Goal: Task Accomplishment & Management: Manage account settings

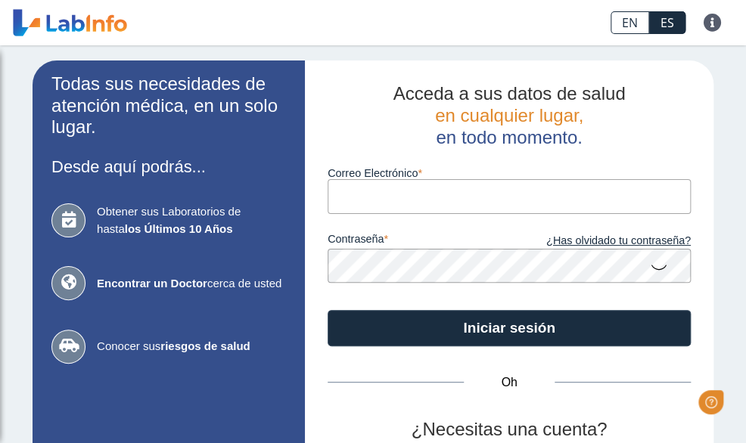
click at [416, 194] on input "Correo Electrónico" at bounding box center [509, 196] width 363 height 34
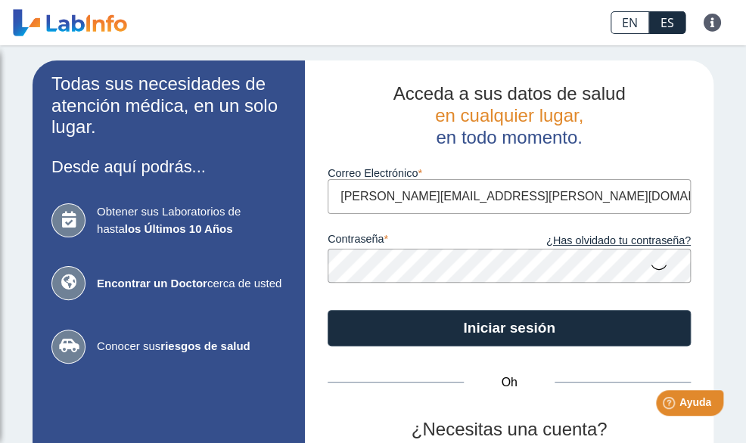
type input "[PERSON_NAME][EMAIL_ADDRESS][PERSON_NAME][DOMAIN_NAME]"
click at [654, 268] on icon at bounding box center [659, 267] width 18 height 30
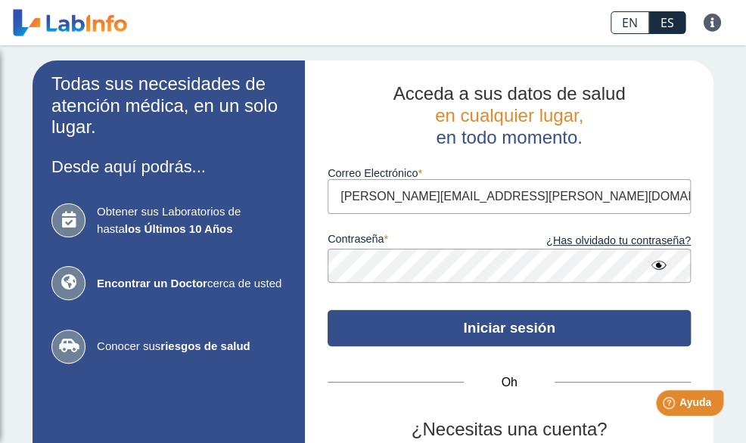
click at [521, 322] on font "Iniciar sesión" at bounding box center [509, 328] width 92 height 16
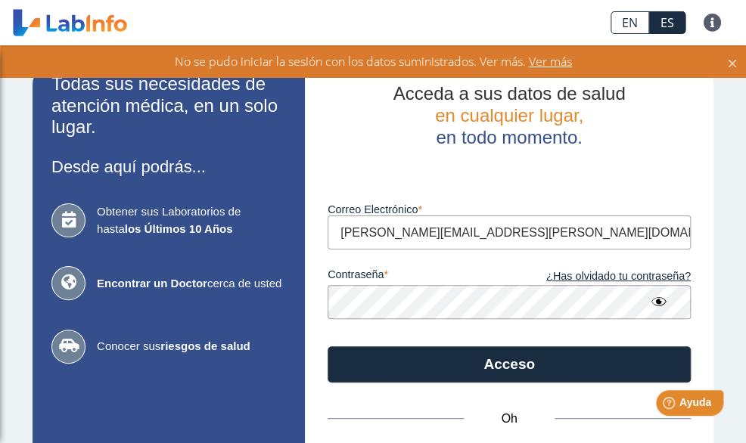
click at [328, 347] on button "Acceso" at bounding box center [509, 365] width 363 height 36
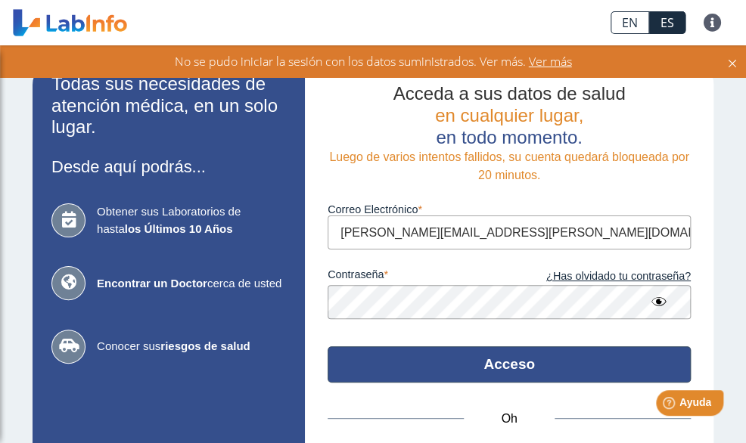
click at [499, 356] on font "Acceso" at bounding box center [508, 364] width 51 height 16
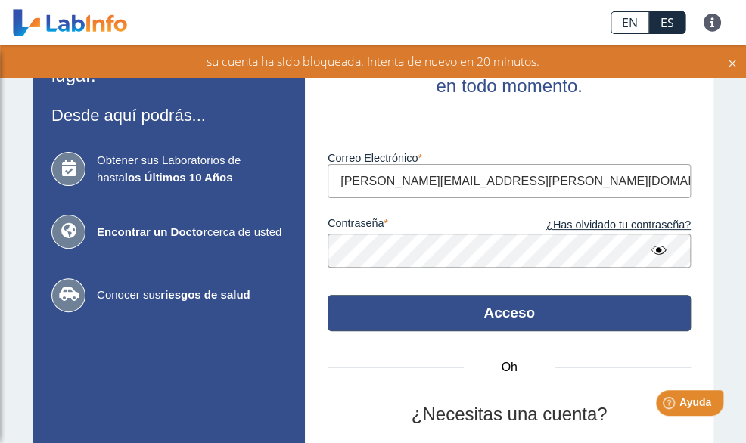
scroll to position [151, 0]
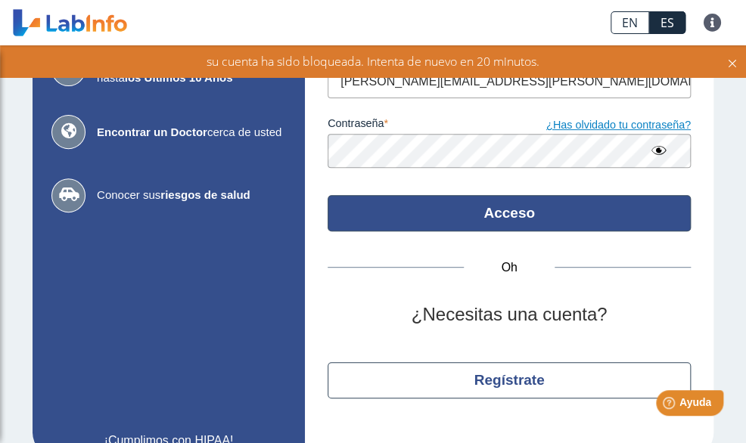
click at [573, 123] on font "¿Has olvidado tu contraseña?" at bounding box center [618, 125] width 145 height 12
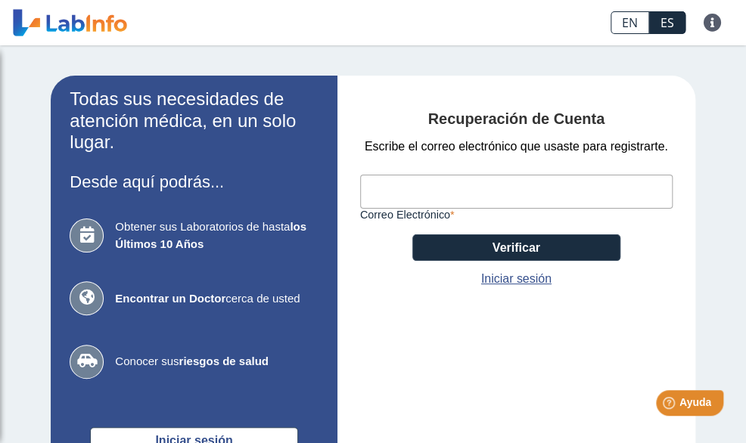
click at [400, 188] on input "Correo Electrónico" at bounding box center [516, 192] width 312 height 34
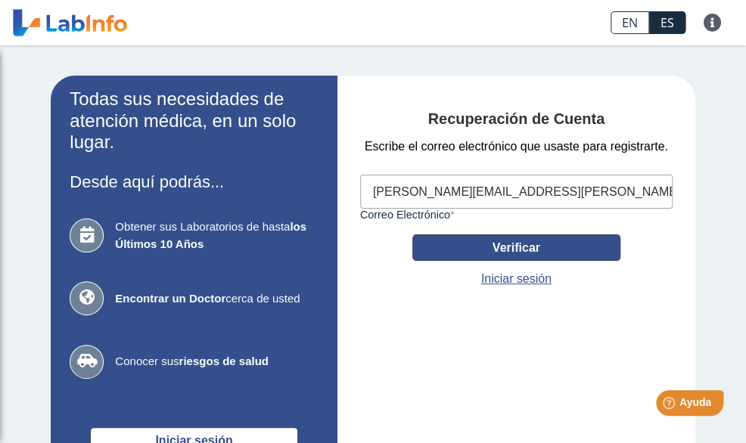
type input "[PERSON_NAME][EMAIL_ADDRESS][PERSON_NAME][DOMAIN_NAME]"
click at [502, 240] on button "Verificar" at bounding box center [516, 248] width 208 height 26
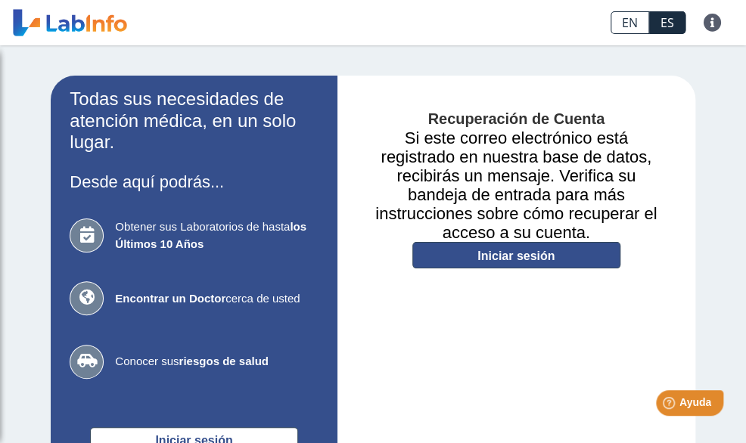
click at [523, 259] on font "Iniciar sesión" at bounding box center [515, 256] width 77 height 13
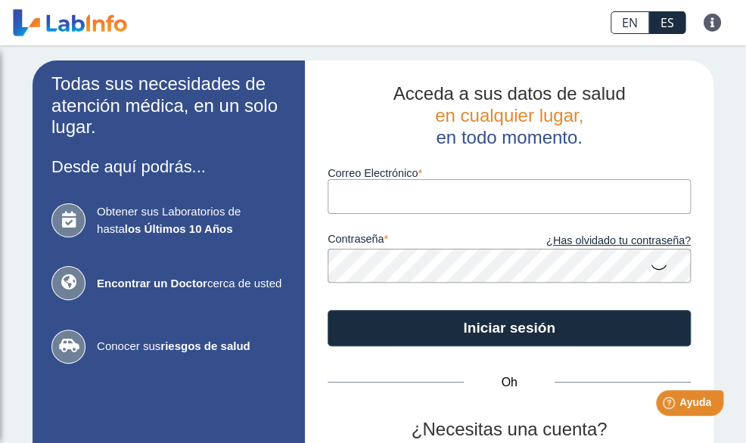
click at [373, 190] on input "Correo Electrónico" at bounding box center [509, 196] width 363 height 34
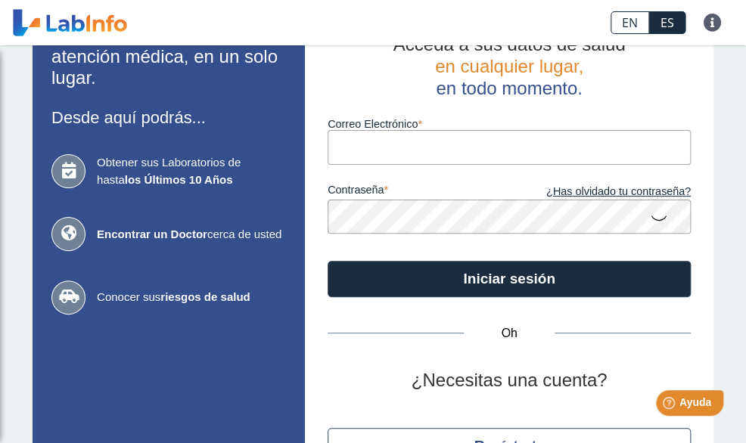
scroll to position [76, 0]
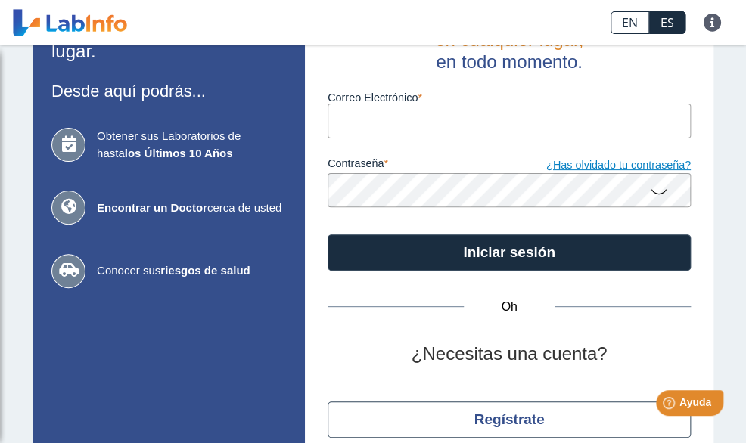
click at [571, 162] on font "¿Has olvidado tu contraseña?" at bounding box center [618, 165] width 145 height 12
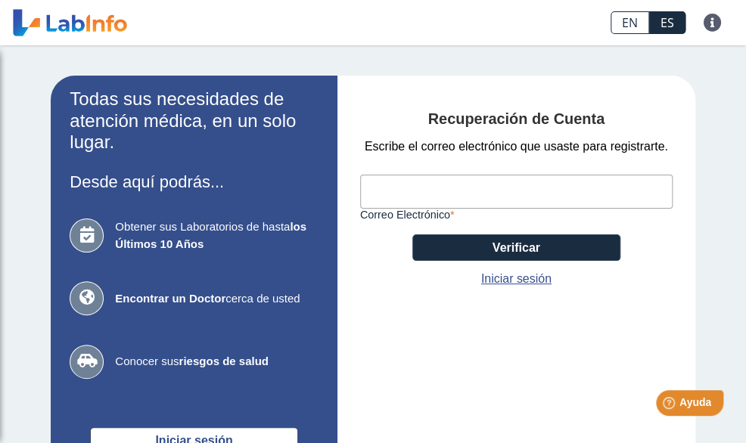
click at [415, 188] on input "Correo Electrónico" at bounding box center [516, 192] width 312 height 34
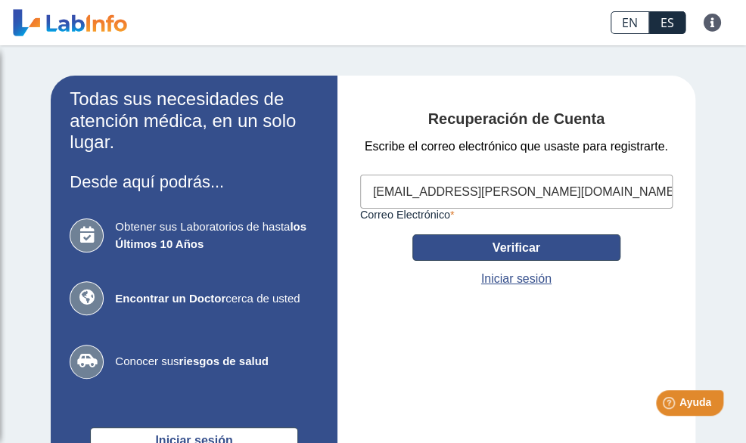
type input "[EMAIL_ADDRESS][PERSON_NAME][DOMAIN_NAME]"
click at [493, 244] on font "Verificar" at bounding box center [517, 247] width 48 height 13
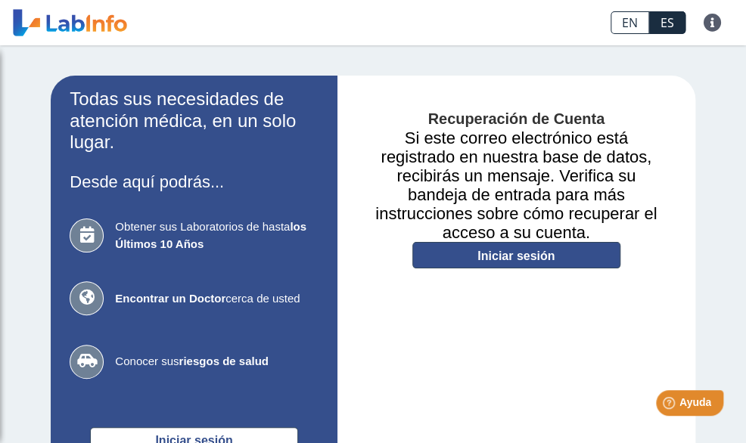
click at [491, 257] on font "Iniciar sesión" at bounding box center [515, 256] width 77 height 13
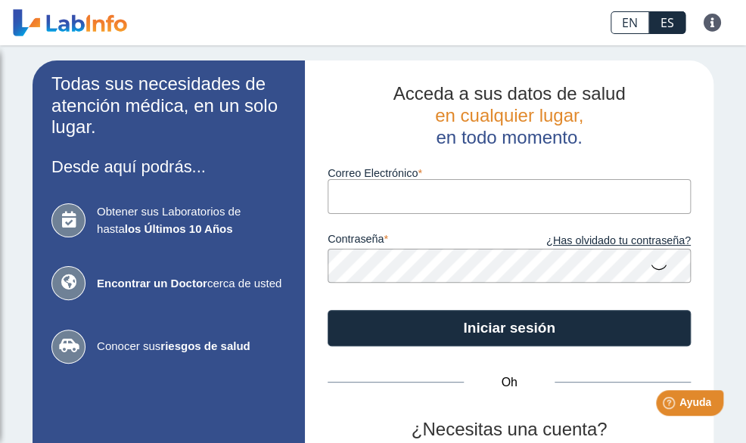
click at [382, 200] on input "Correo Electrónico" at bounding box center [509, 196] width 363 height 34
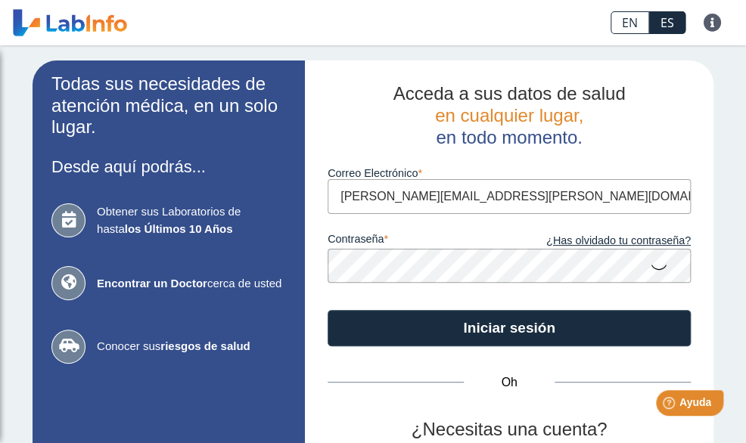
type input "[PERSON_NAME][EMAIL_ADDRESS][PERSON_NAME][DOMAIN_NAME]"
click at [650, 264] on icon at bounding box center [659, 267] width 18 height 30
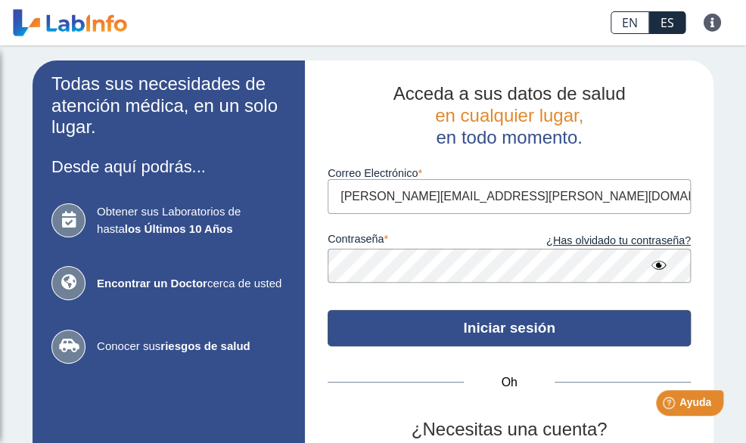
click at [507, 330] on font "Iniciar sesión" at bounding box center [509, 328] width 92 height 16
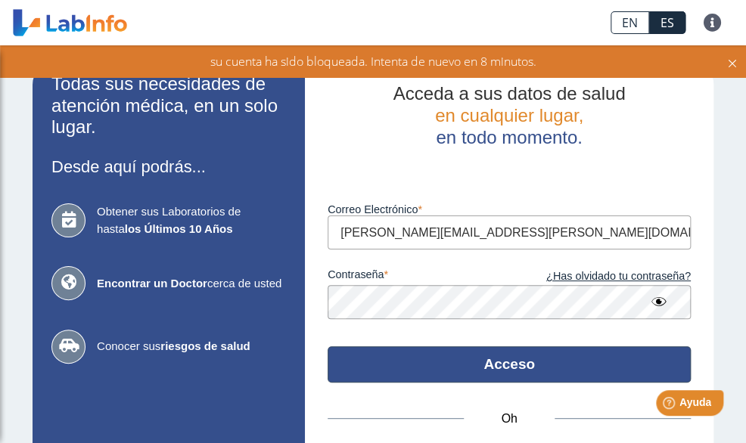
scroll to position [76, 0]
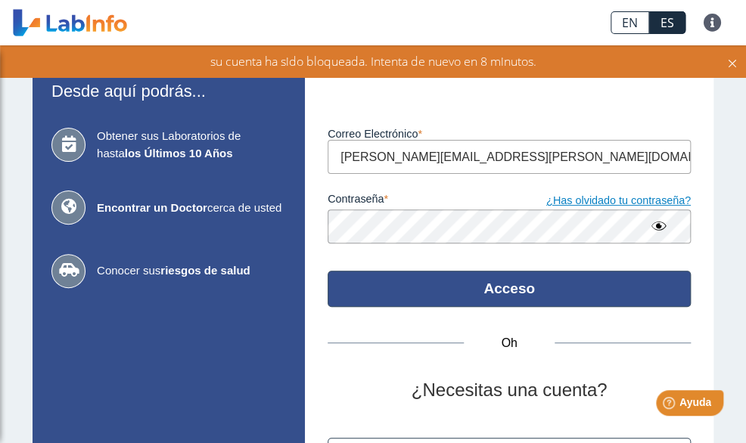
click at [600, 202] on font "¿Has olvidado tu contraseña?" at bounding box center [618, 200] width 145 height 12
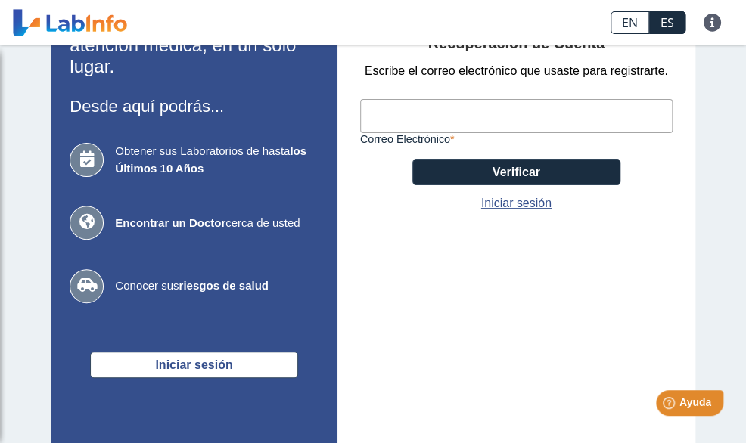
click at [427, 113] on input "Correo Electrónico" at bounding box center [516, 116] width 312 height 34
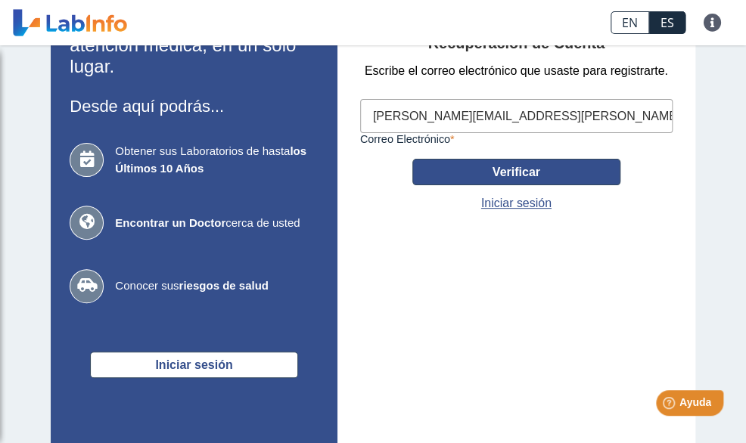
type input "[PERSON_NAME][EMAIL_ADDRESS][PERSON_NAME][DOMAIN_NAME]"
click at [514, 170] on font "Verificar" at bounding box center [517, 172] width 48 height 13
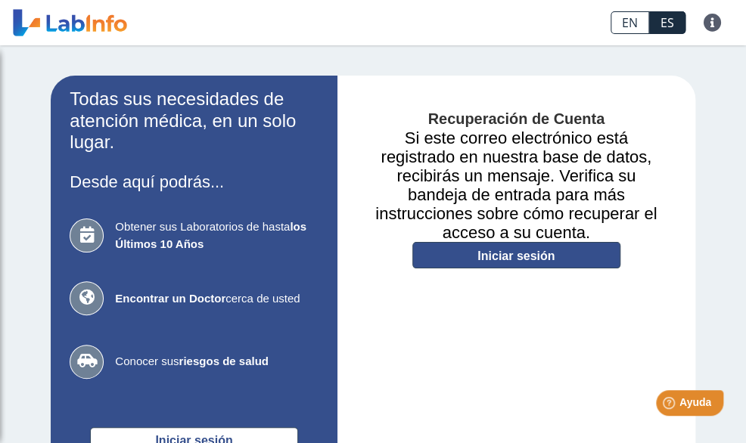
click at [497, 252] on font "Iniciar sesión" at bounding box center [515, 256] width 77 height 13
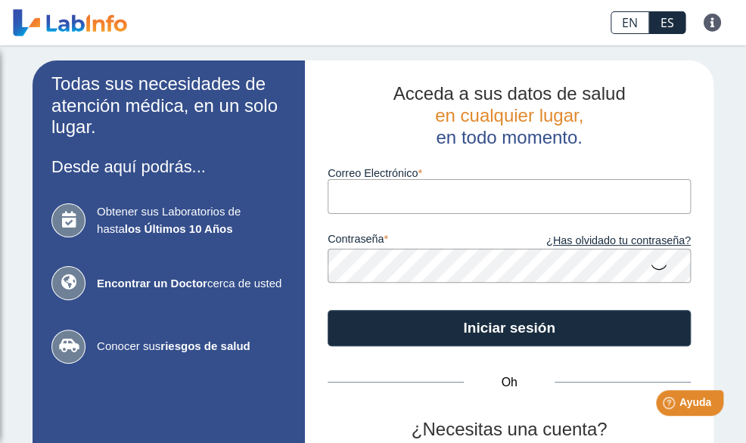
click at [368, 201] on input "Correo Electrónico" at bounding box center [509, 196] width 363 height 34
click at [351, 198] on input "[EMAIL_ADDRESS][PERSON_NAME][DOMAIN_NAME]" at bounding box center [509, 196] width 363 height 34
click at [362, 199] on input "[EMAIL_ADDRESS][PERSON_NAME][DOMAIN_NAME]" at bounding box center [509, 196] width 363 height 34
click at [354, 197] on input "[EMAIL_ADDRESS][PERSON_NAME][DOMAIN_NAME]" at bounding box center [509, 196] width 363 height 34
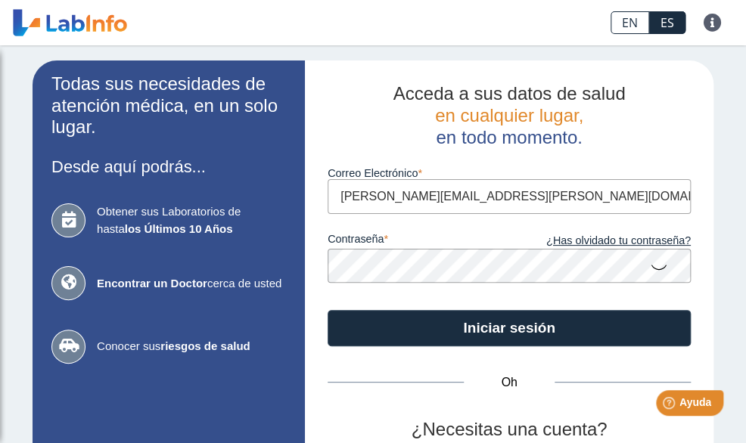
type input "[PERSON_NAME][EMAIL_ADDRESS][PERSON_NAME][DOMAIN_NAME]"
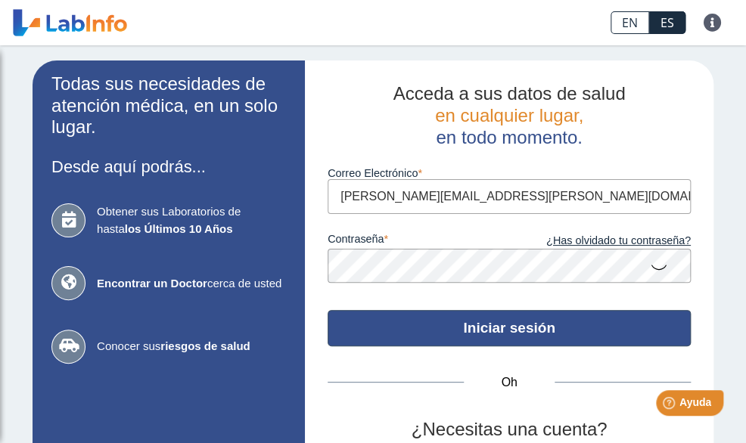
click at [499, 337] on button "Iniciar sesión" at bounding box center [509, 328] width 363 height 36
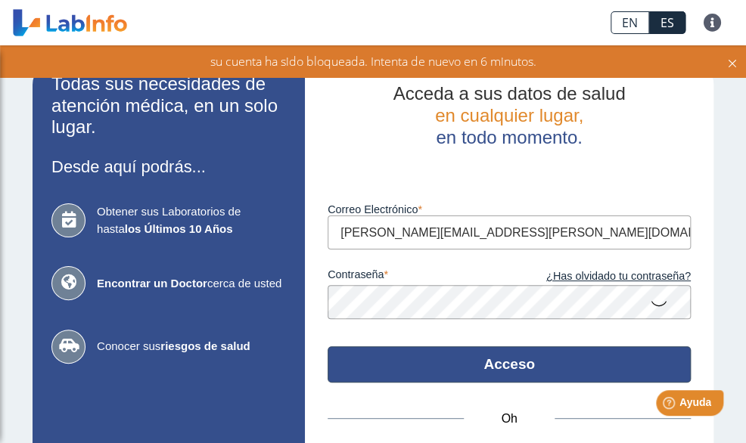
click at [511, 369] on font "Acceso" at bounding box center [508, 364] width 51 height 16
click at [652, 305] on icon at bounding box center [659, 303] width 18 height 30
click at [504, 362] on font "Acceso" at bounding box center [508, 364] width 51 height 16
